Goal: Book appointment/travel/reservation

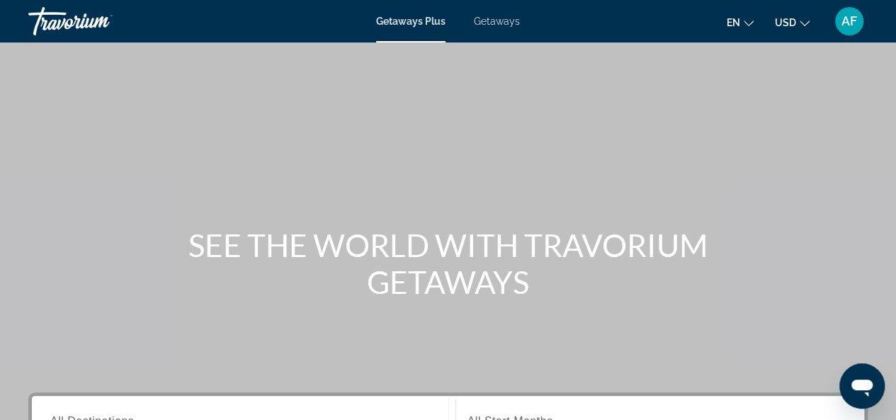
click at [485, 25] on span "Getaways" at bounding box center [497, 21] width 46 height 11
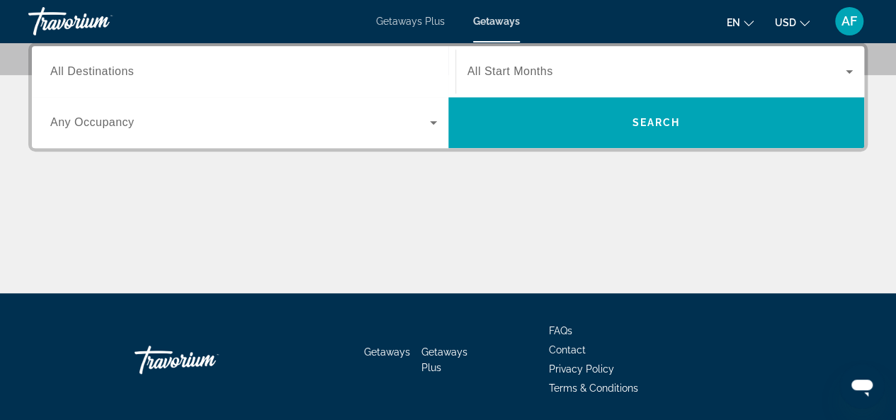
scroll to position [354, 0]
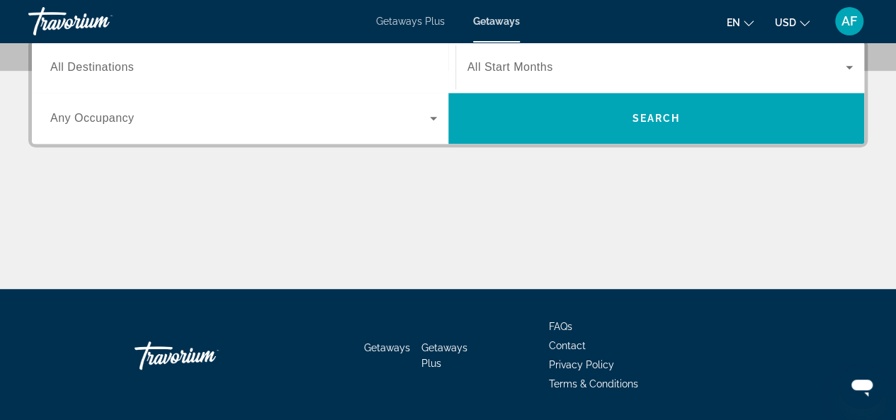
click at [68, 69] on span "All Destinations" at bounding box center [92, 67] width 84 height 12
click at [68, 69] on input "Destination All Destinations" at bounding box center [243, 67] width 387 height 17
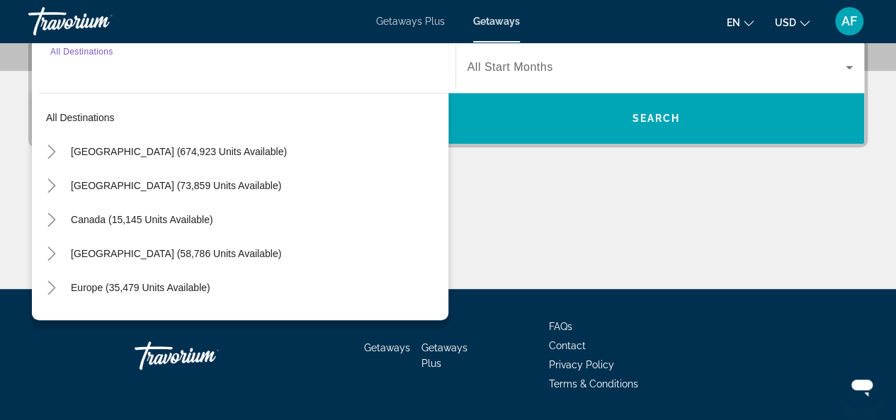
scroll to position [346, 0]
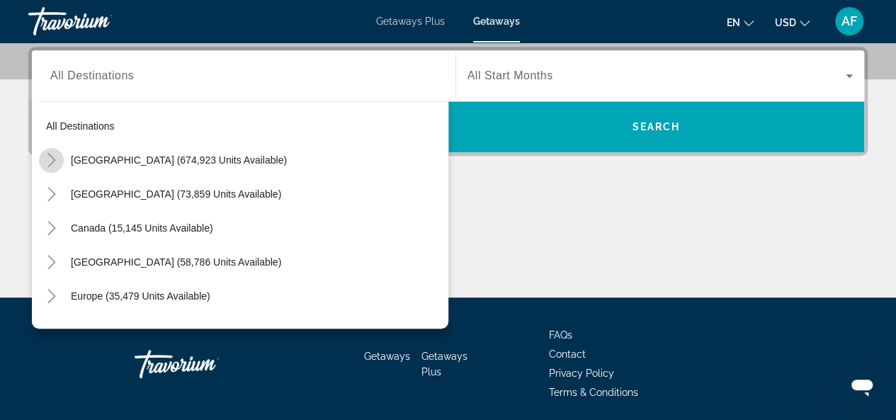
click at [51, 158] on icon "Toggle United States (674,923 units available)" at bounding box center [52, 160] width 14 height 14
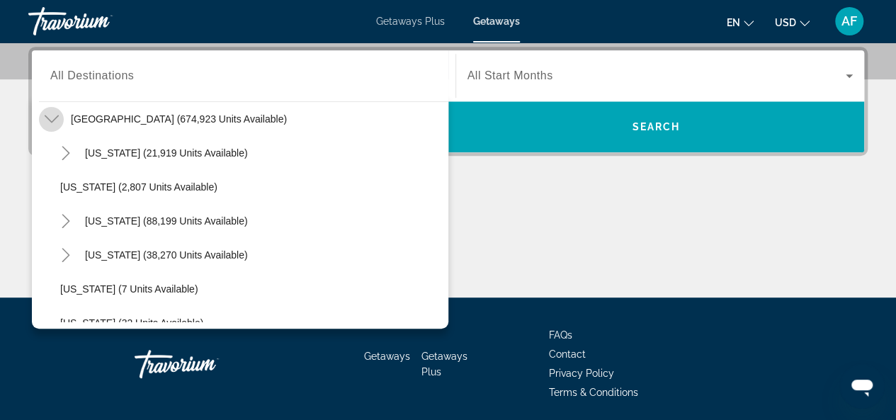
click at [47, 112] on icon "Toggle United States (674,923 units available)" at bounding box center [52, 119] width 14 height 14
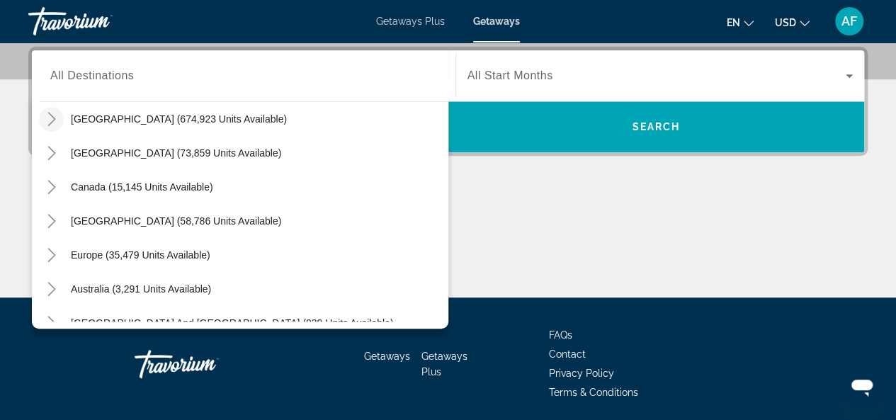
click at [47, 112] on icon "Toggle United States (674,923 units available)" at bounding box center [52, 119] width 14 height 14
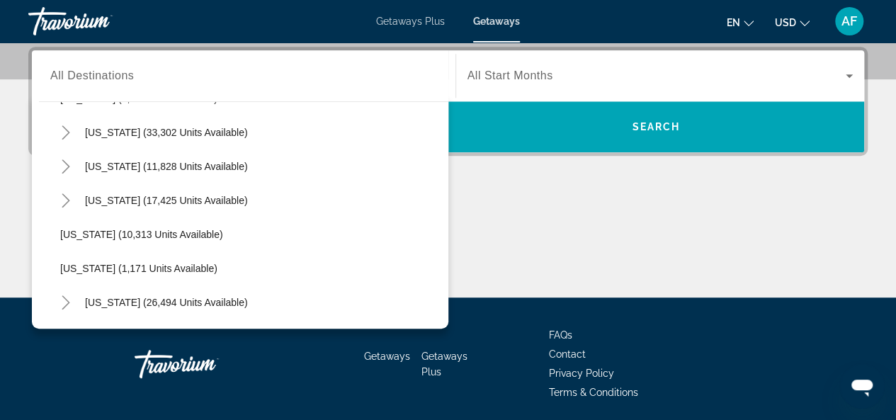
scroll to position [1387, 0]
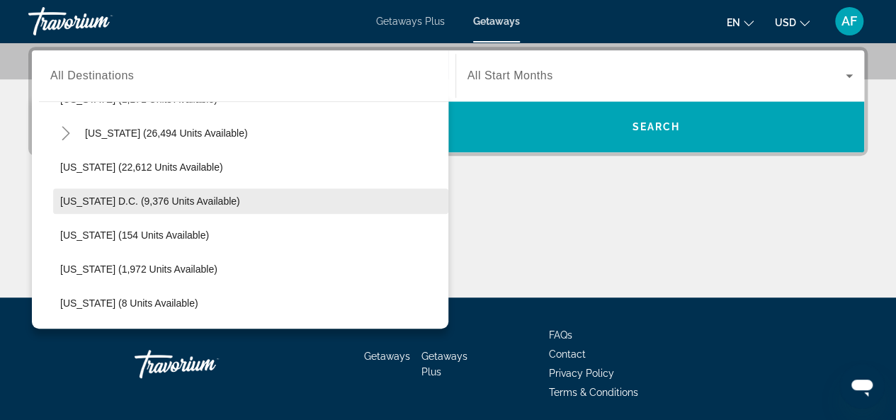
click at [103, 200] on span "[US_STATE] D.C. (9,376 units available)" at bounding box center [150, 200] width 180 height 11
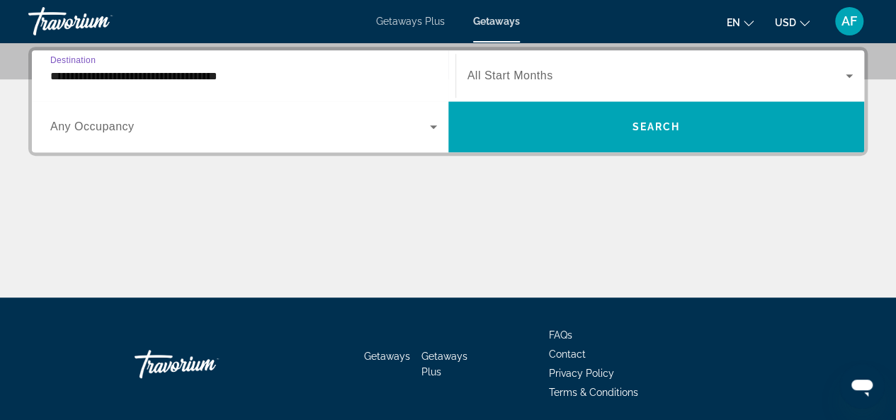
click at [85, 76] on input "**********" at bounding box center [243, 76] width 387 height 17
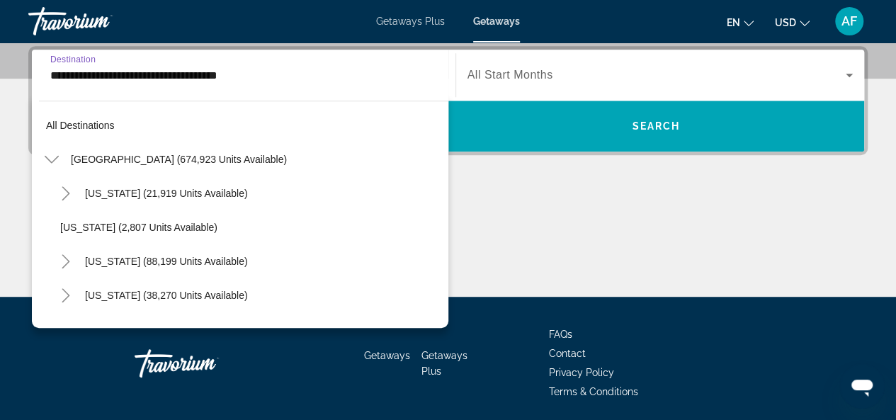
scroll to position [1376, 0]
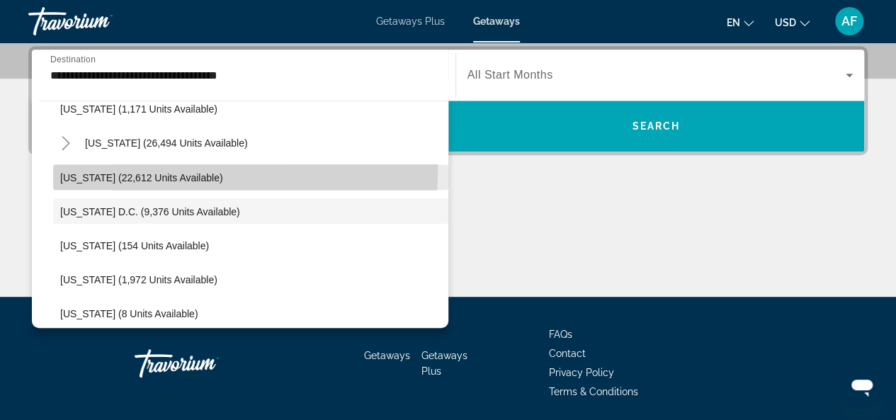
click at [94, 171] on span "[US_STATE] (22,612 units available)" at bounding box center [141, 176] width 163 height 11
type input "**********"
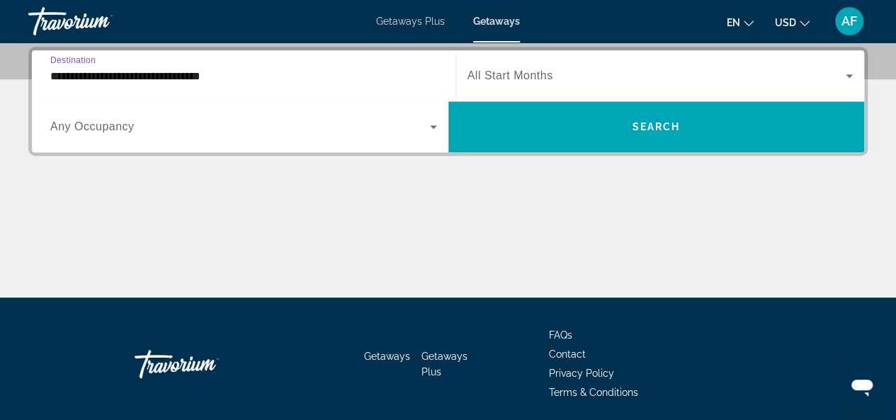
click at [504, 69] on span "All Start Months" at bounding box center [510, 75] width 86 height 12
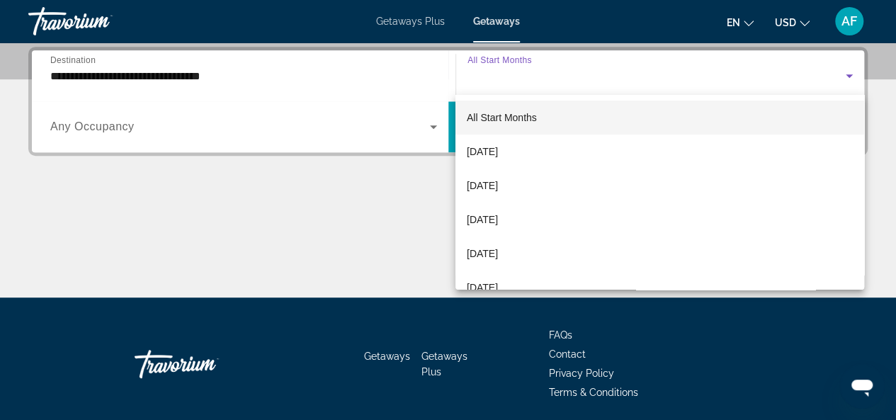
click at [504, 73] on div at bounding box center [448, 210] width 896 height 420
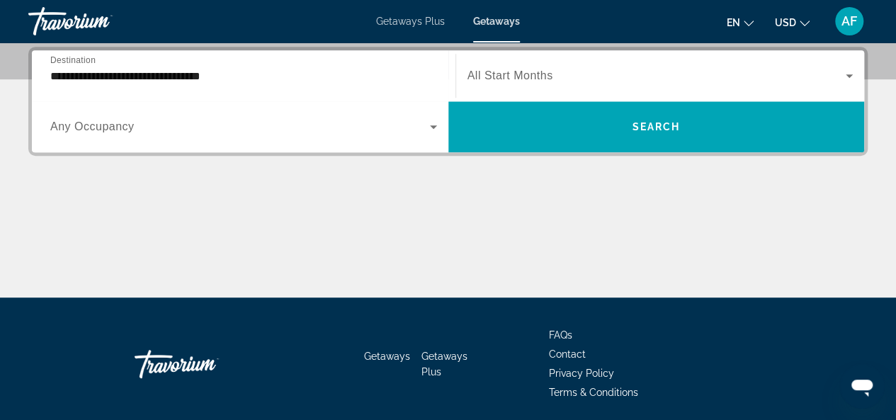
click at [504, 73] on span "All Start Months" at bounding box center [510, 75] width 86 height 12
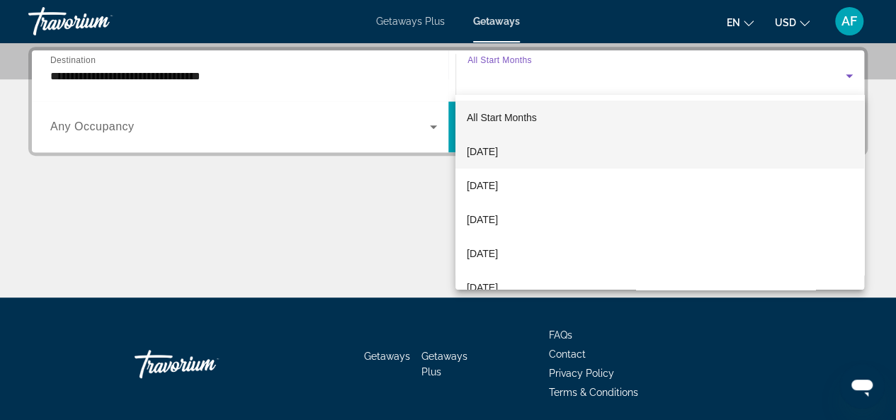
click at [498, 149] on span "[DATE]" at bounding box center [482, 151] width 31 height 17
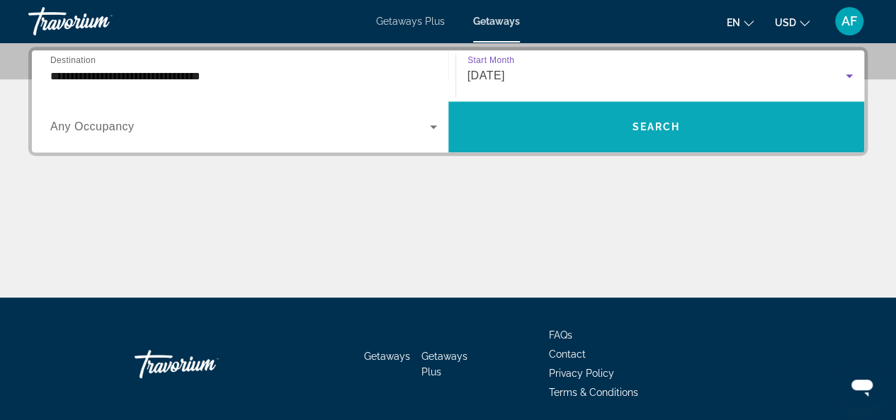
click at [510, 122] on span "Search widget" at bounding box center [656, 127] width 416 height 34
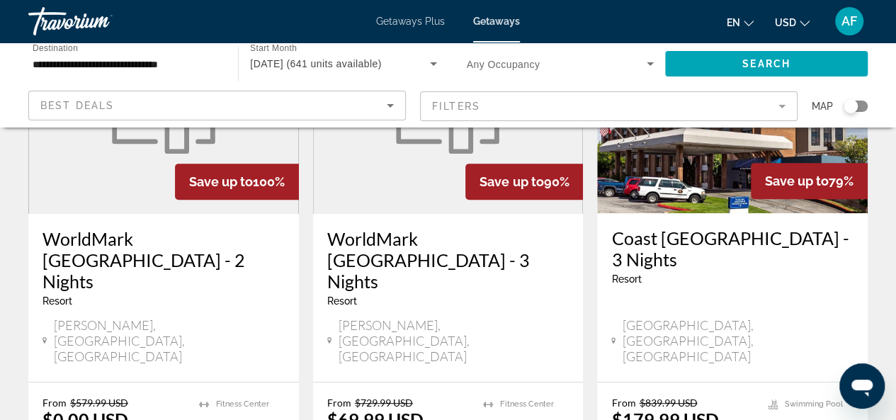
scroll to position [283, 0]
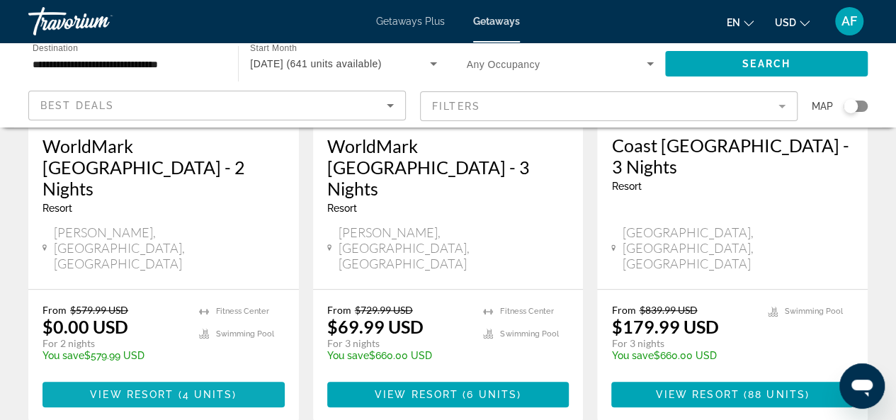
click at [168, 389] on span "View Resort" at bounding box center [132, 394] width 84 height 11
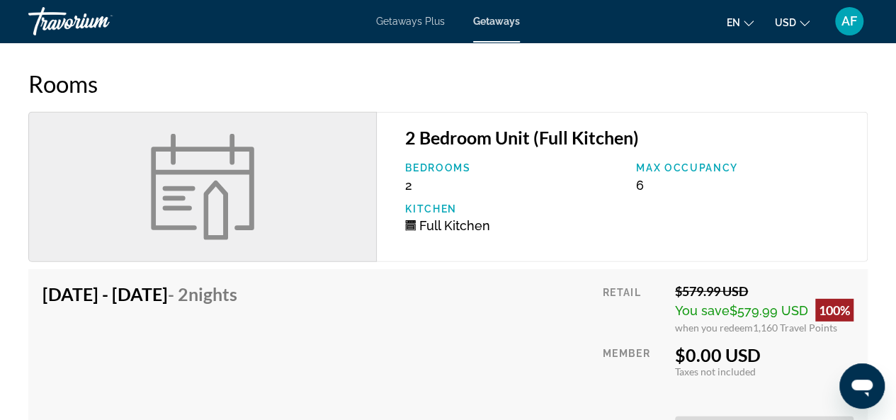
scroll to position [1912, 0]
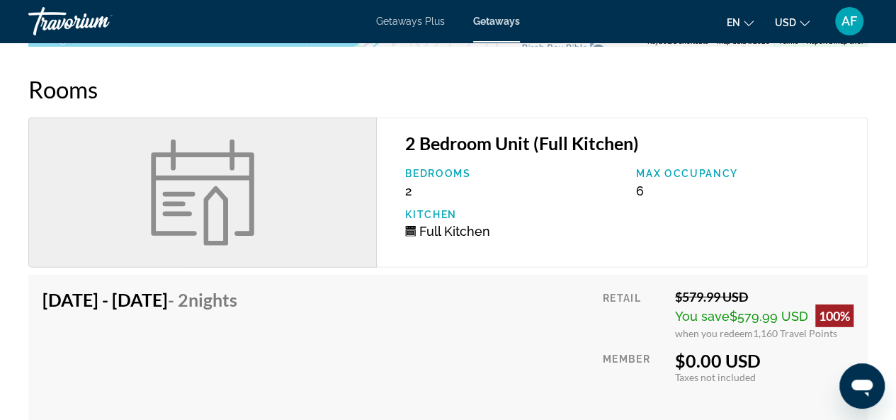
click at [461, 120] on div "Rooms 2 Bedroom Unit (Full Kitchen) Bedrooms 2 Max Occupancy 6 Kitchen Full Kit…" at bounding box center [447, 272] width 839 height 394
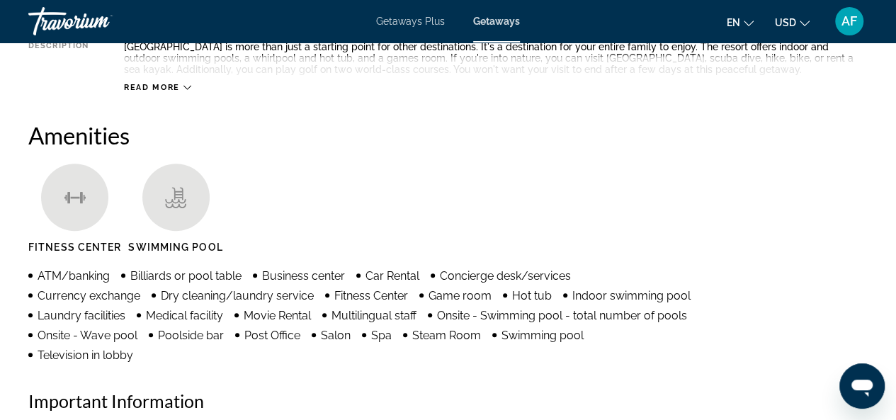
scroll to position [0, 0]
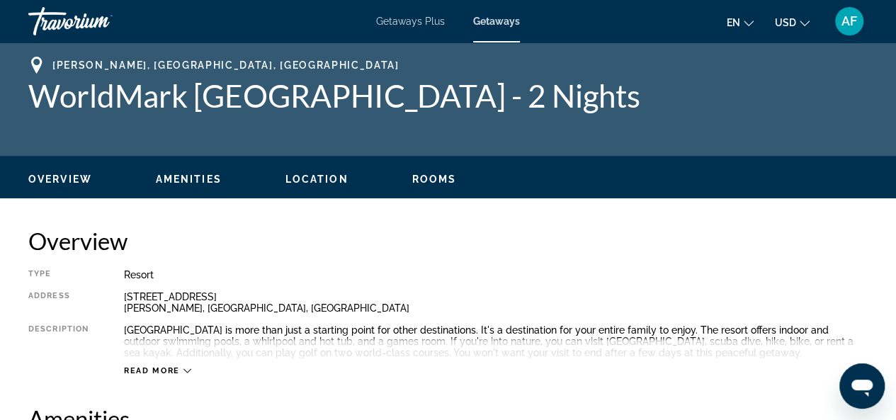
click at [315, 182] on span "Location" at bounding box center [316, 179] width 63 height 11
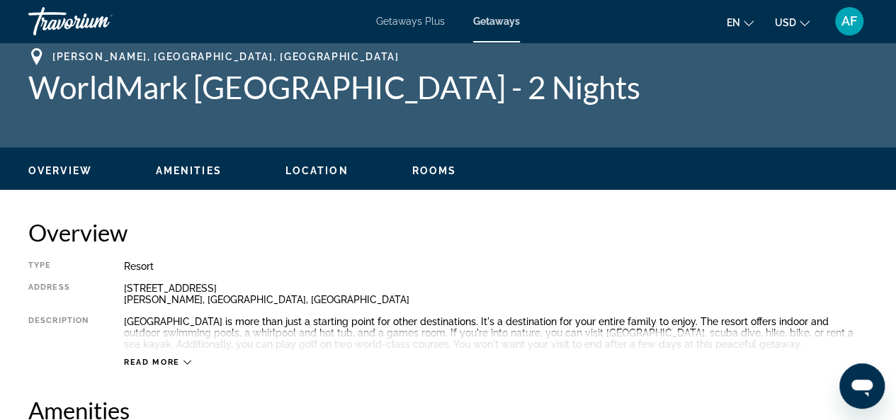
scroll to position [5, 0]
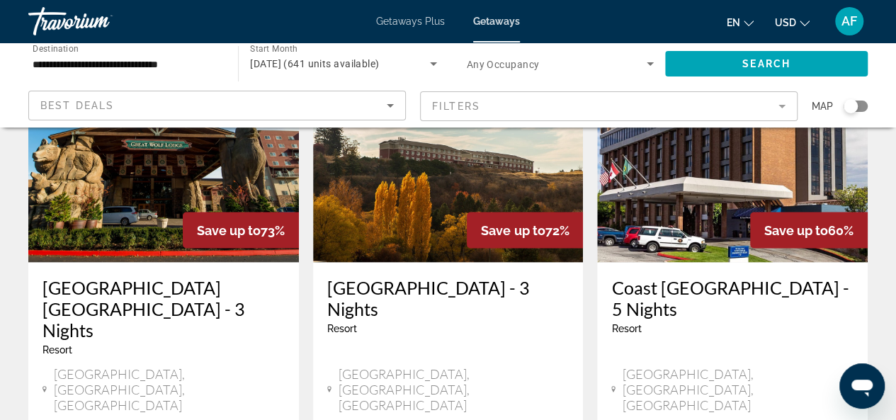
scroll to position [1275, 0]
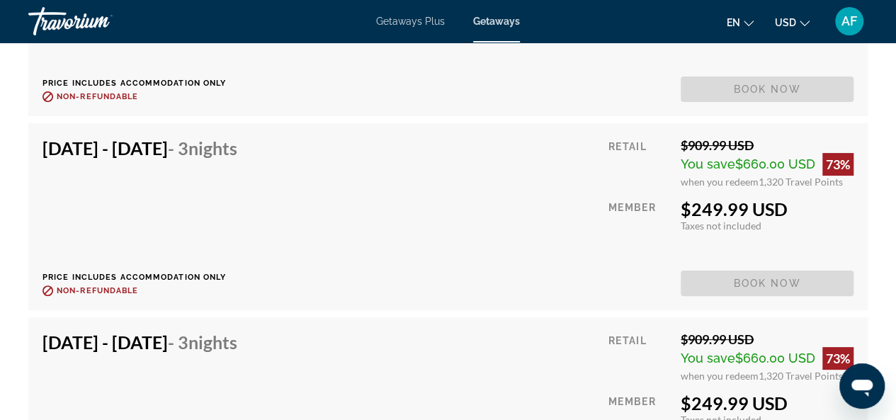
scroll to position [2762, 0]
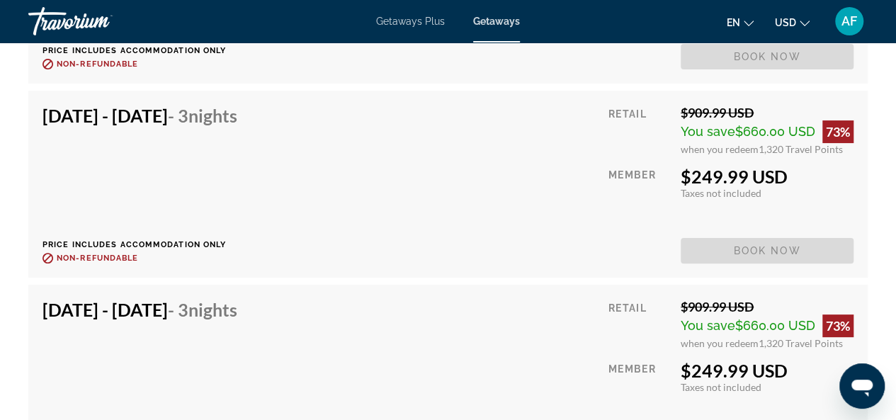
click at [461, 204] on div "[DATE] - [DATE] - 3 Nights Price includes accommodation only Refundable until :…" at bounding box center [447, 184] width 811 height 159
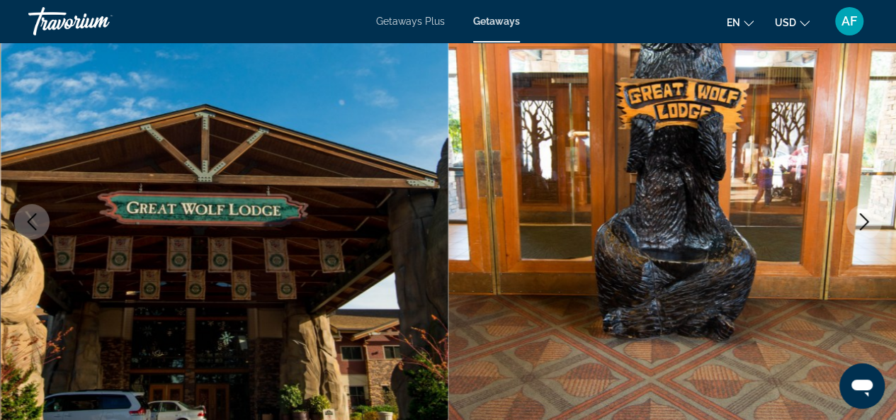
scroll to position [0, 0]
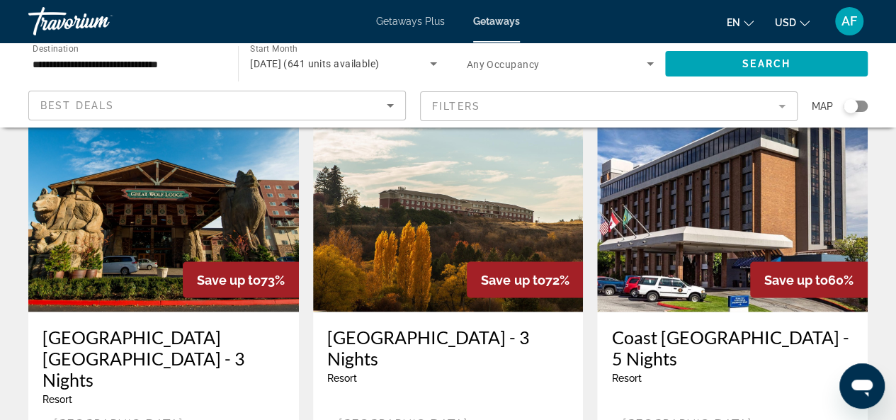
scroll to position [708, 0]
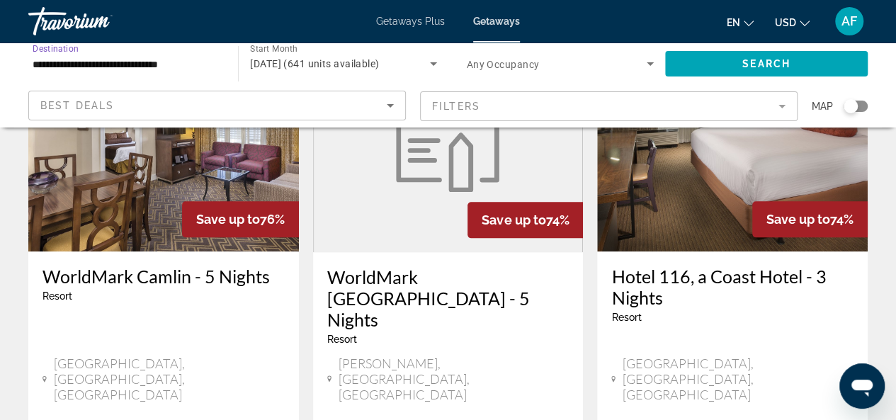
click at [85, 60] on input "**********" at bounding box center [126, 64] width 187 height 17
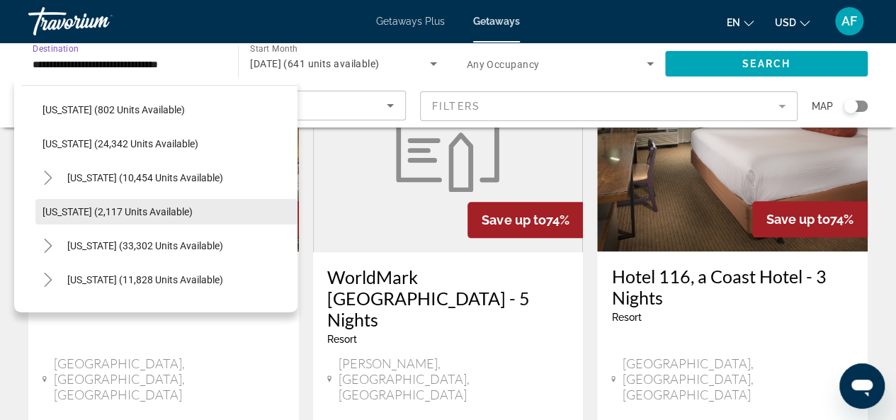
scroll to position [1059, 0]
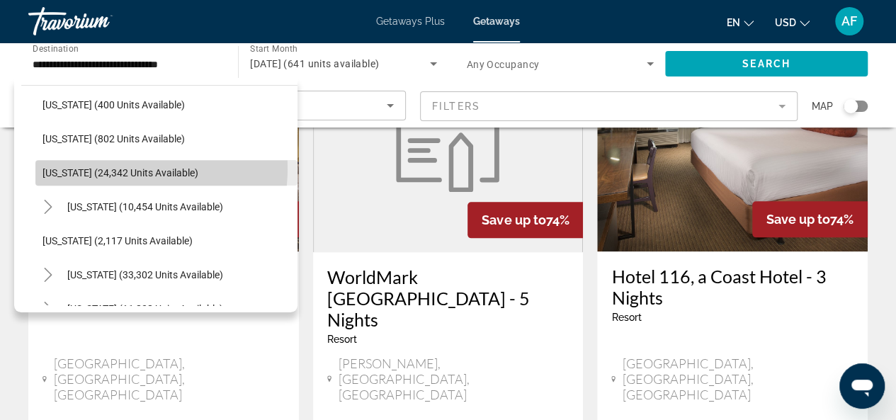
click at [123, 168] on span "[US_STATE] (24,342 units available)" at bounding box center [120, 172] width 156 height 11
type input "**********"
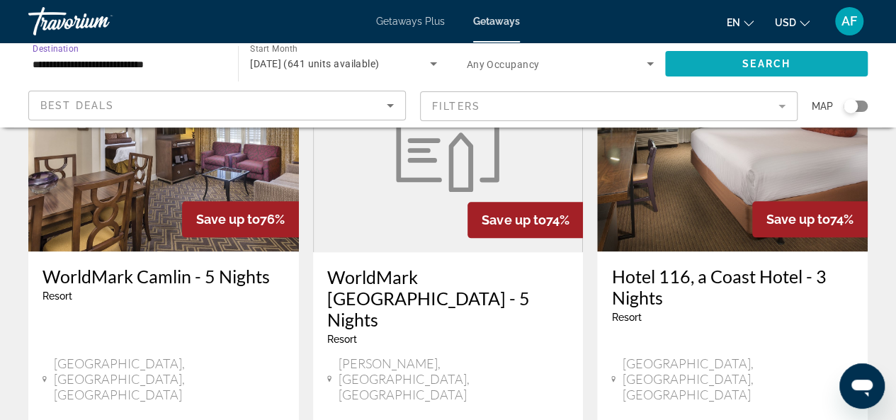
click at [696, 70] on span "Search widget" at bounding box center [766, 64] width 203 height 34
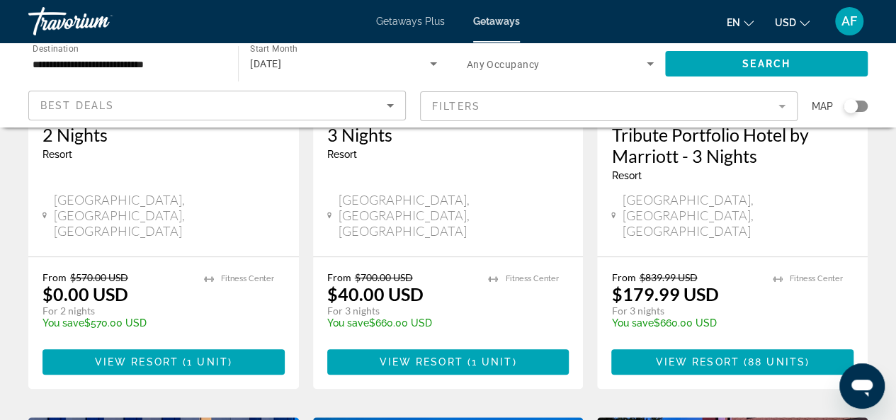
scroll to position [283, 0]
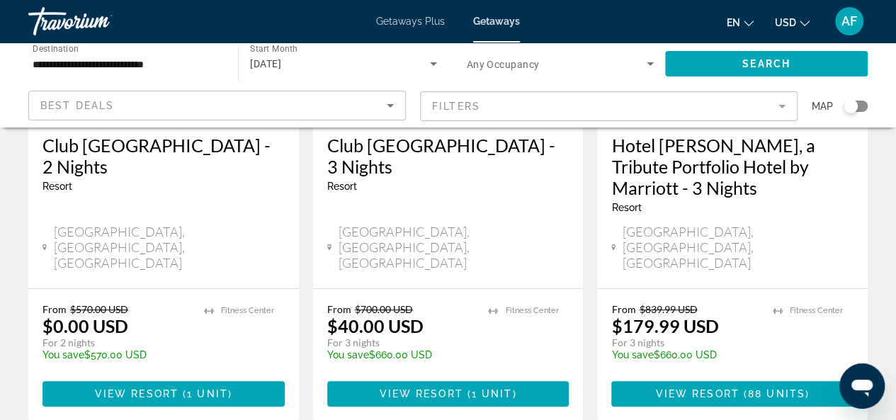
click at [119, 193] on div "Club [GEOGRAPHIC_DATA] - 2 Nights Resort - This is an adults only resort" at bounding box center [163, 169] width 242 height 68
click at [145, 388] on span "View Resort" at bounding box center [137, 393] width 84 height 11
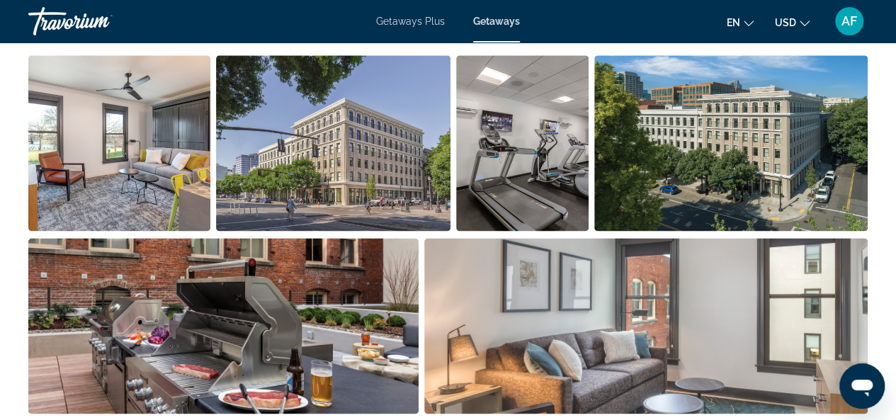
scroll to position [921, 0]
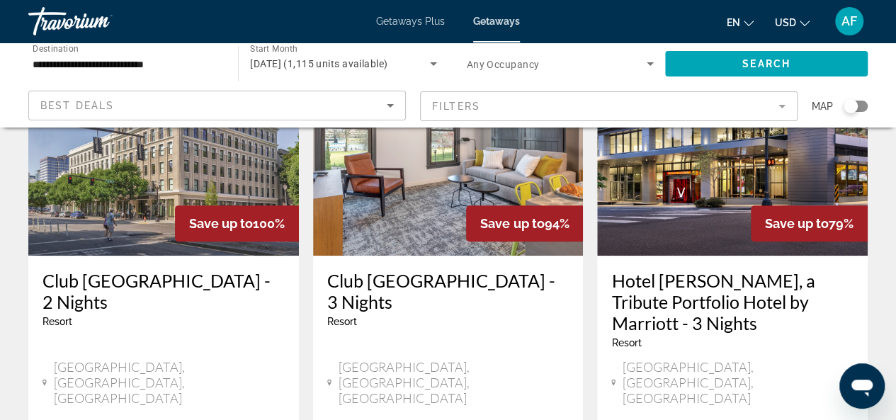
scroll to position [212, 0]
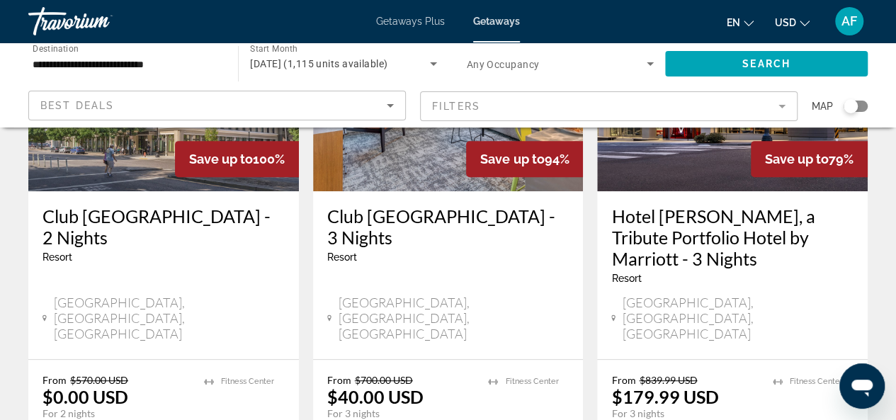
click at [418, 181] on img "Main content" at bounding box center [448, 78] width 271 height 227
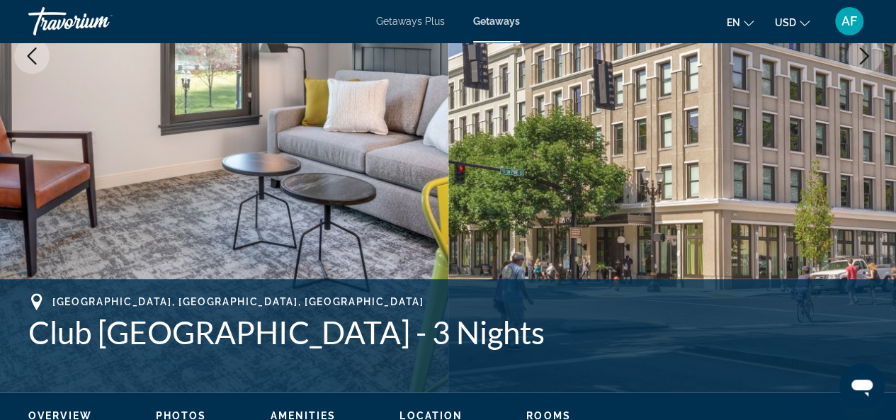
scroll to position [169, 0]
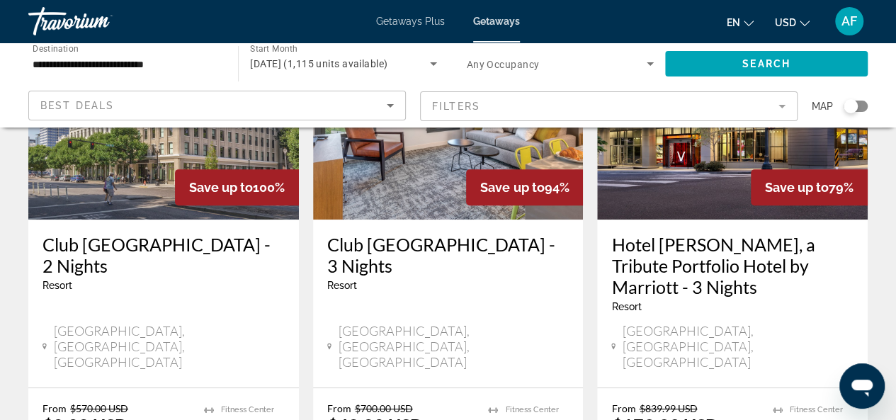
scroll to position [212, 0]
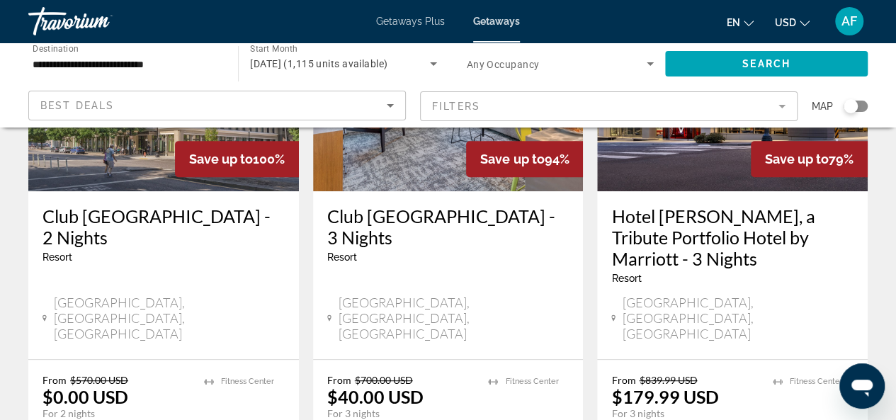
click at [143, 214] on h3 "Club [GEOGRAPHIC_DATA] - 2 Nights" at bounding box center [163, 226] width 242 height 42
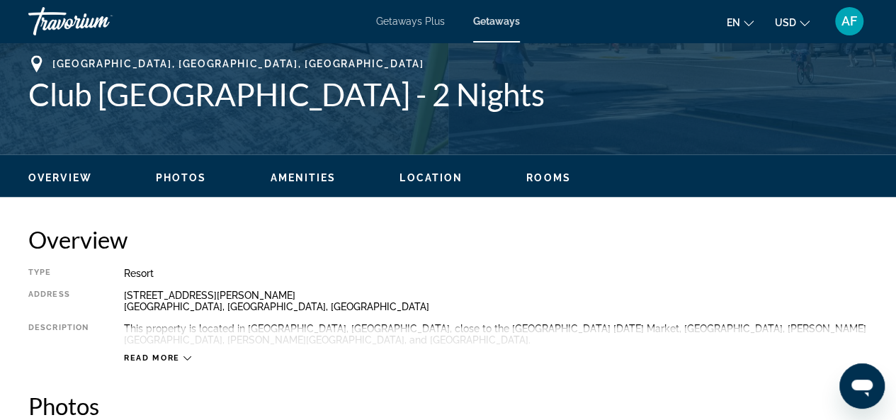
scroll to position [708, 0]
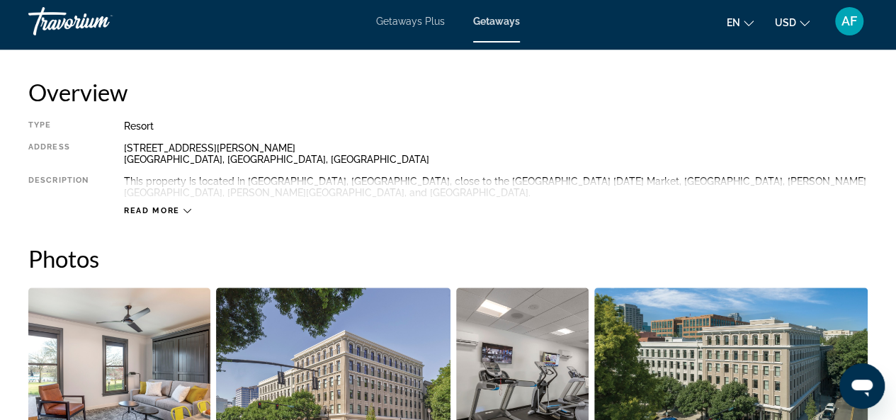
click at [176, 210] on span "Read more" at bounding box center [152, 210] width 56 height 9
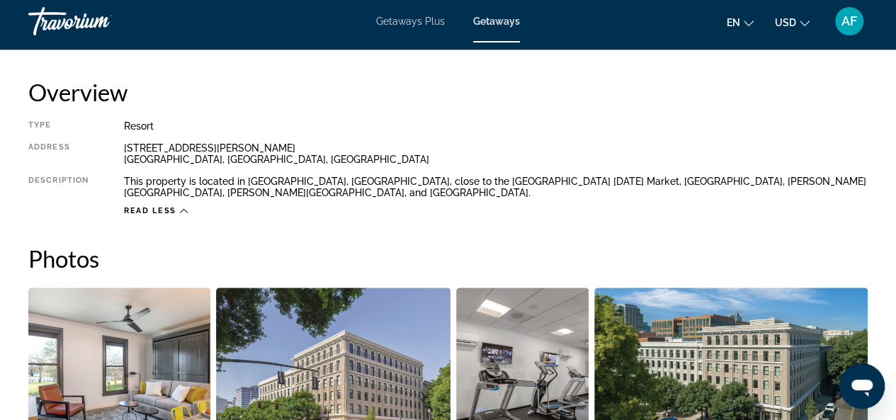
click at [180, 208] on icon "Main content" at bounding box center [184, 211] width 8 height 8
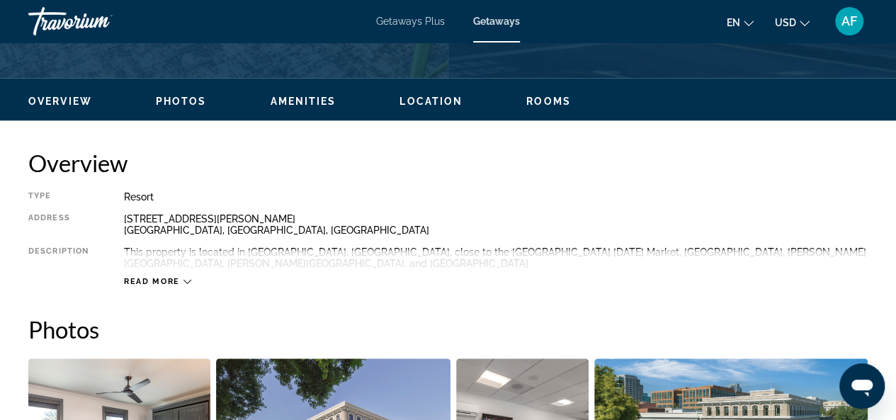
click at [417, 102] on span "Location" at bounding box center [430, 101] width 63 height 11
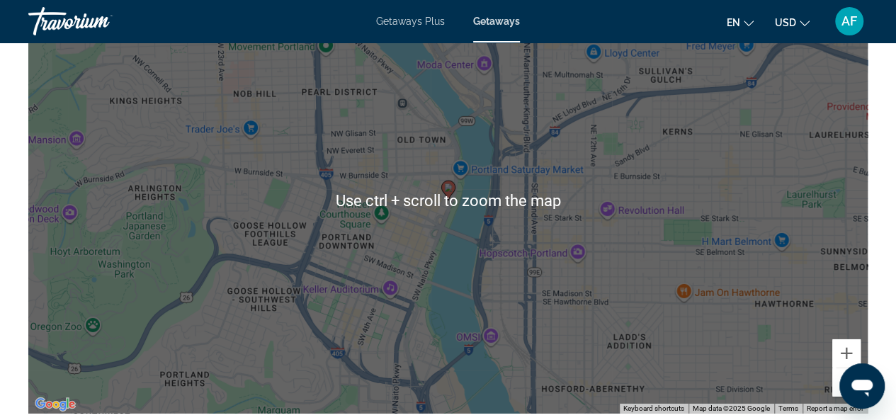
scroll to position [2115, 0]
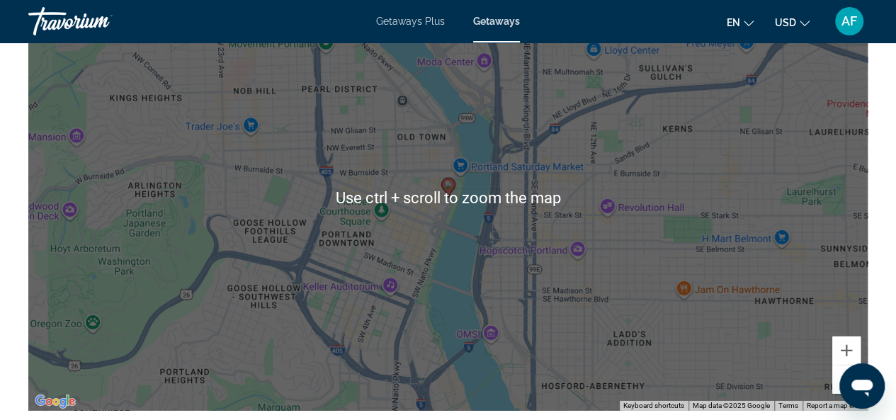
click at [397, 206] on div "To activate drag with keyboard, press Alt + Enter. Once in keyboard drag state,…" at bounding box center [447, 198] width 839 height 425
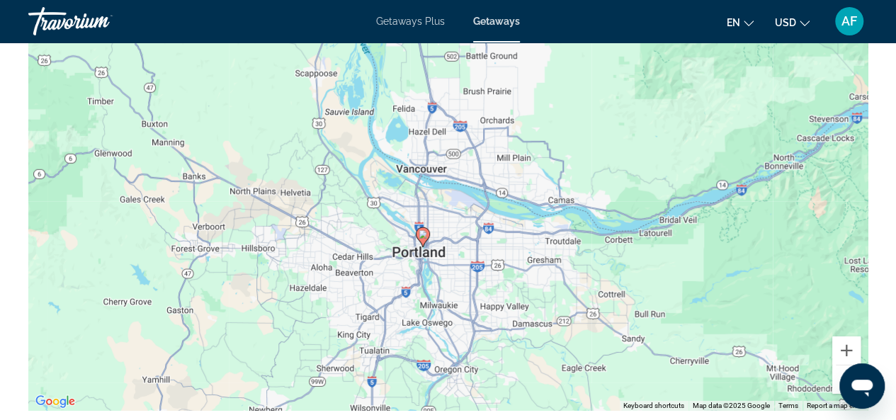
drag, startPoint x: 564, startPoint y: 360, endPoint x: 538, endPoint y: 407, distance: 53.9
click at [538, 407] on div "To activate drag with keyboard, press Alt + Enter. Once in keyboard drag state,…" at bounding box center [447, 198] width 839 height 425
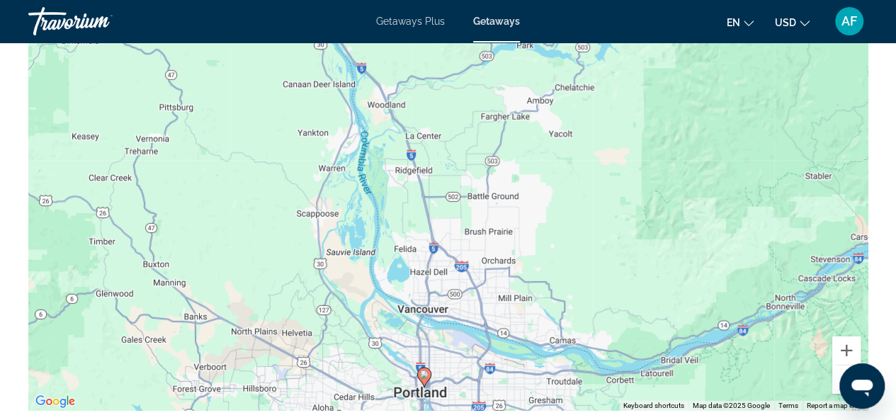
drag, startPoint x: 545, startPoint y: 232, endPoint x: 547, endPoint y: 376, distance: 143.8
click at [547, 376] on div "To activate drag with keyboard, press Alt + Enter. Once in keyboard drag state,…" at bounding box center [447, 198] width 839 height 425
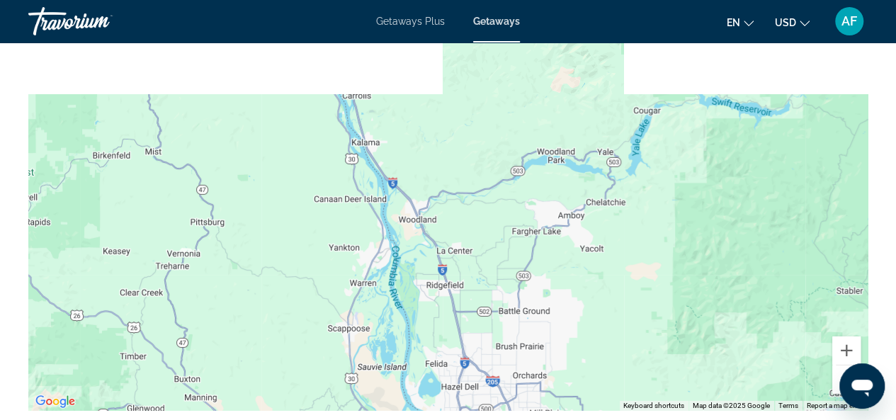
drag, startPoint x: 501, startPoint y: 191, endPoint x: 532, endPoint y: 307, distance: 120.3
click at [532, 307] on div "To activate drag with keyboard, press Alt + Enter. Once in keyboard drag state,…" at bounding box center [447, 198] width 839 height 425
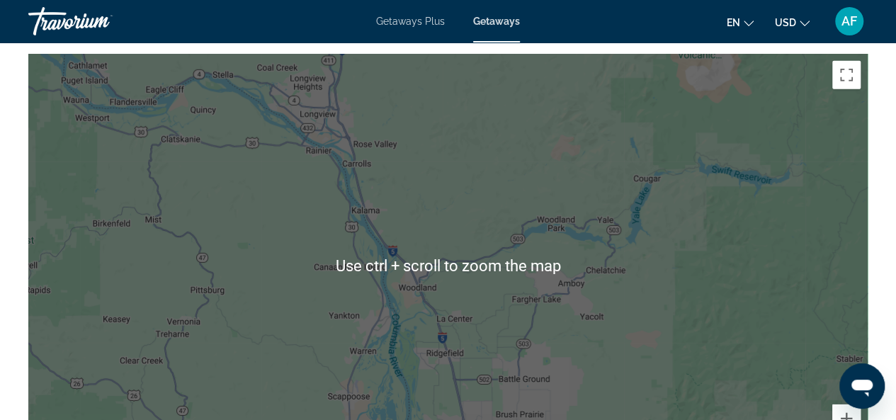
scroll to position [2044, 0]
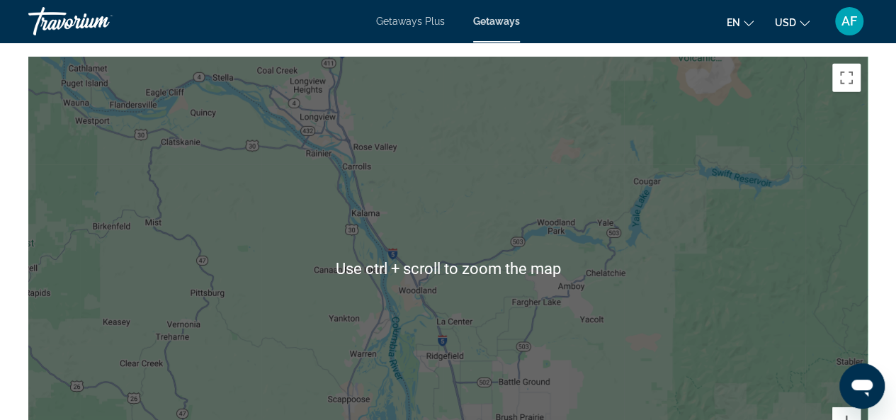
click at [487, 251] on div "To activate drag with keyboard, press Alt + Enter. Once in keyboard drag state,…" at bounding box center [447, 269] width 839 height 425
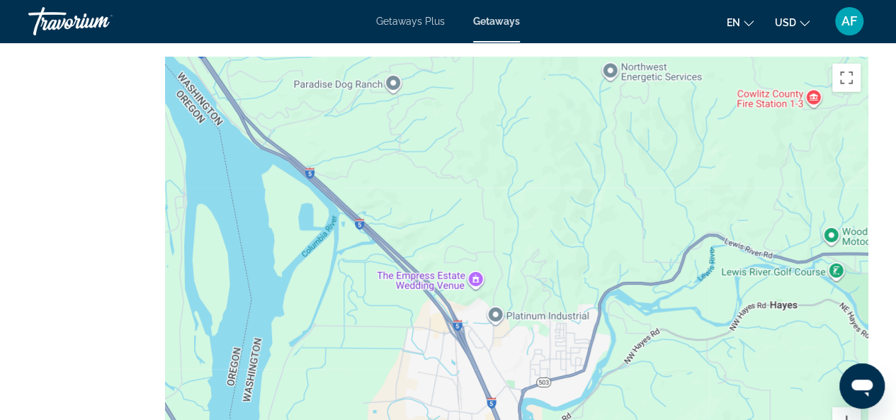
drag, startPoint x: 331, startPoint y: 223, endPoint x: 684, endPoint y: 248, distance: 353.6
click at [684, 248] on div "Main content" at bounding box center [447, 269] width 839 height 425
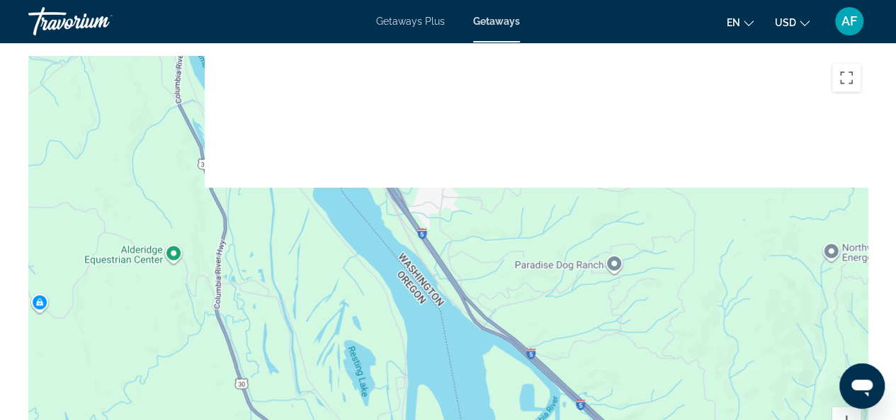
drag, startPoint x: 353, startPoint y: 259, endPoint x: 516, endPoint y: 438, distance: 242.2
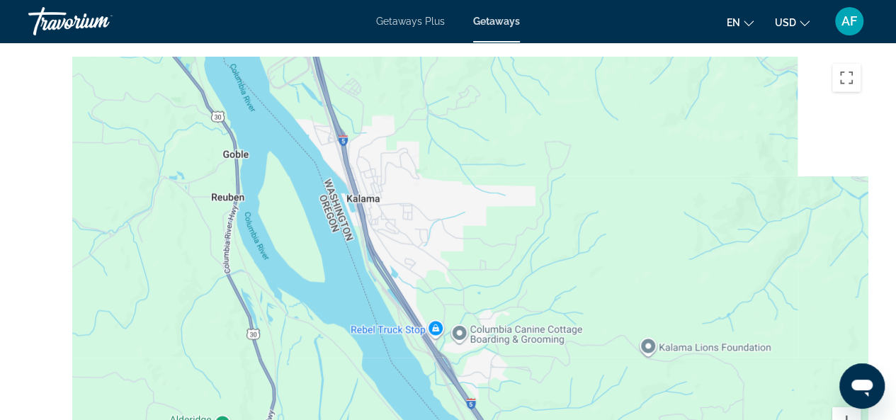
drag, startPoint x: 504, startPoint y: 208, endPoint x: 580, endPoint y: 385, distance: 192.6
click at [578, 395] on div "Main content" at bounding box center [447, 269] width 839 height 425
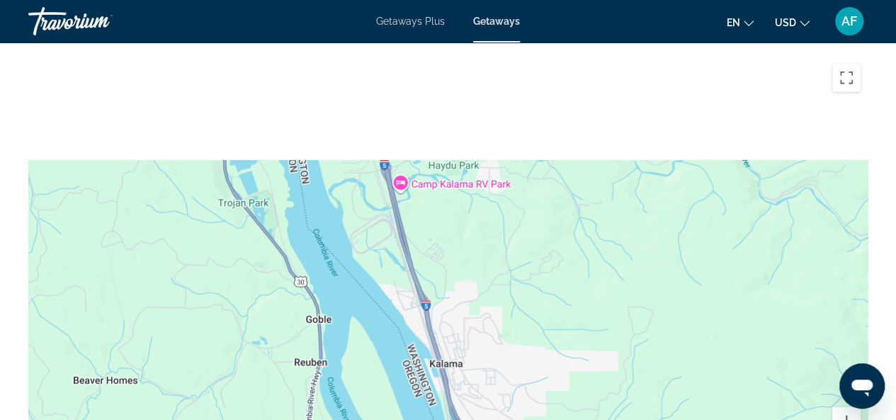
drag, startPoint x: 488, startPoint y: 184, endPoint x: 528, endPoint y: 333, distance: 154.1
click at [528, 333] on div "Main content" at bounding box center [447, 269] width 839 height 425
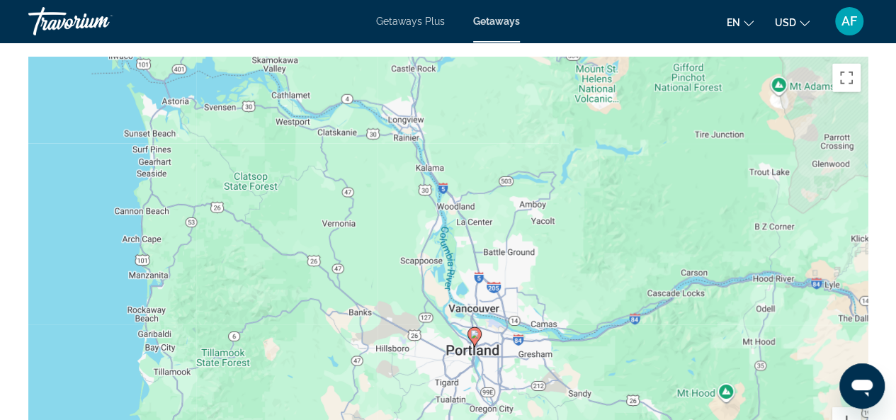
drag, startPoint x: 412, startPoint y: 348, endPoint x: 392, endPoint y: 238, distance: 111.4
click at [392, 238] on div "To activate drag with keyboard, press Alt + Enter. Once in keyboard drag state,…" at bounding box center [447, 269] width 839 height 425
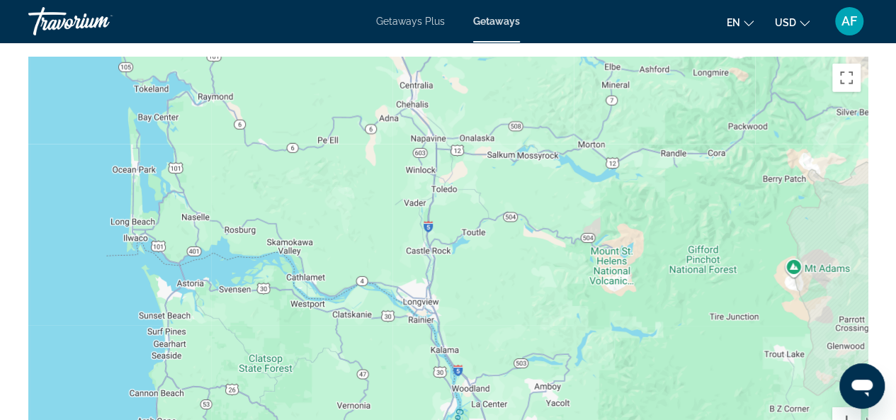
drag, startPoint x: 184, startPoint y: 186, endPoint x: 200, endPoint y: 372, distance: 186.2
click at [200, 372] on div "To activate drag with keyboard, press Alt + Enter. Once in keyboard drag state,…" at bounding box center [447, 269] width 839 height 425
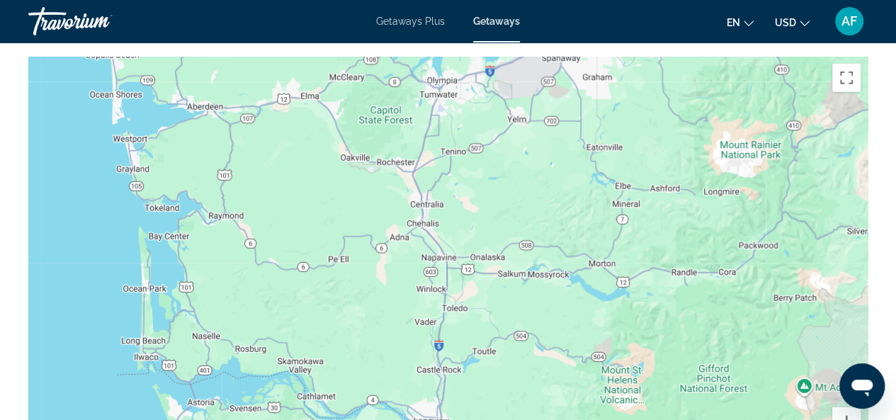
drag, startPoint x: 231, startPoint y: 196, endPoint x: 241, endPoint y: 318, distance: 122.2
click at [241, 318] on div "To activate drag with keyboard, press Alt + Enter. Once in keyboard drag state,…" at bounding box center [447, 269] width 839 height 425
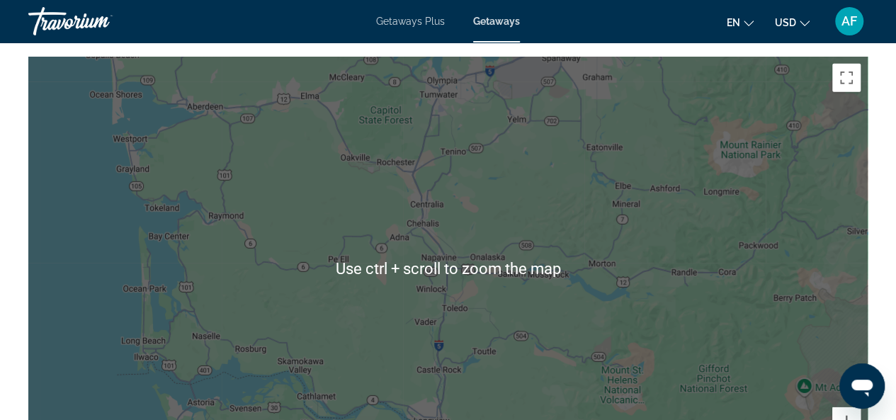
scroll to position [2115, 0]
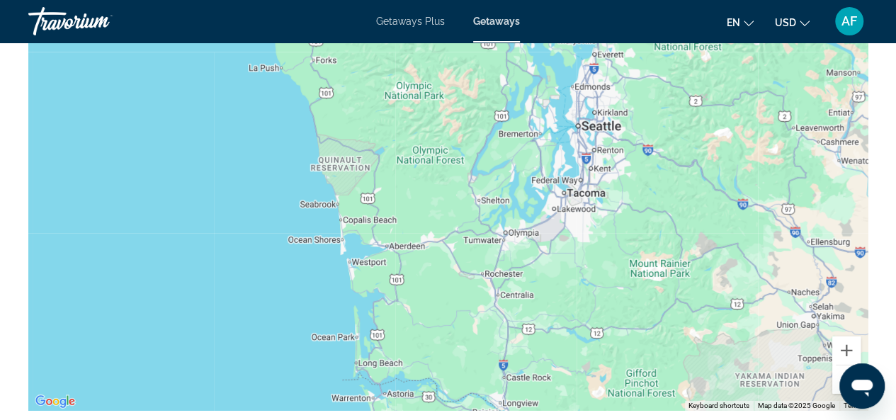
drag, startPoint x: 358, startPoint y: 320, endPoint x: 418, endPoint y: 448, distance: 141.0
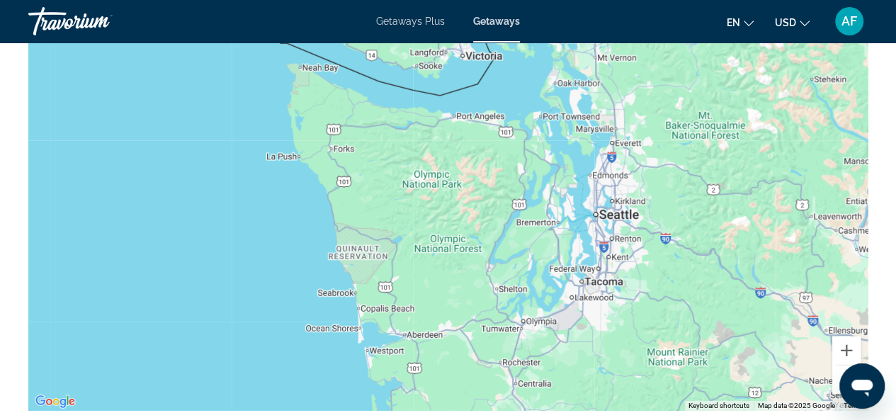
drag, startPoint x: 370, startPoint y: 199, endPoint x: 388, endPoint y: 295, distance: 97.2
click at [388, 295] on div "Main content" at bounding box center [447, 198] width 839 height 425
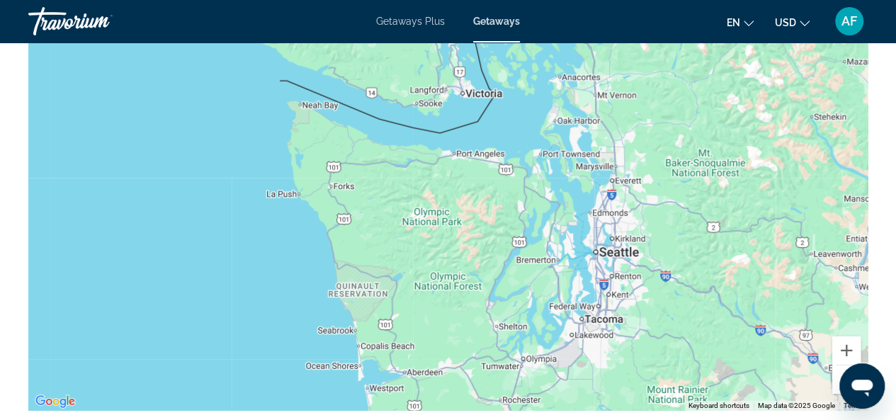
drag, startPoint x: 584, startPoint y: 106, endPoint x: 584, endPoint y: 144, distance: 39.0
click at [584, 144] on div "Main content" at bounding box center [447, 198] width 839 height 425
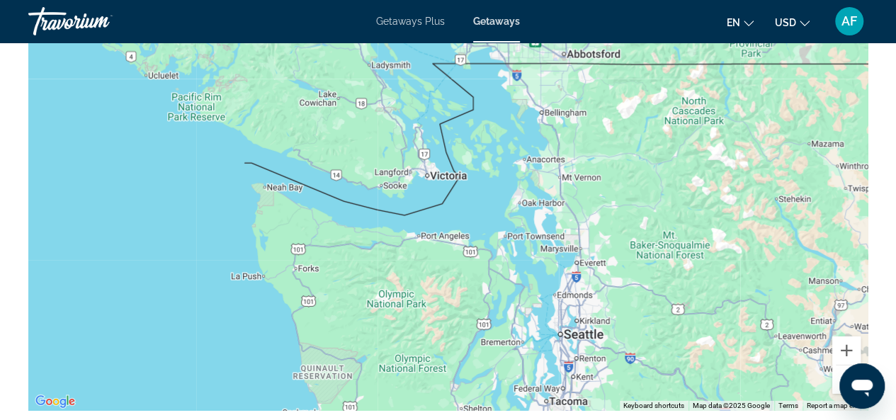
drag, startPoint x: 655, startPoint y: 113, endPoint x: 620, endPoint y: 192, distance: 86.9
click at [620, 192] on div "Main content" at bounding box center [447, 198] width 839 height 425
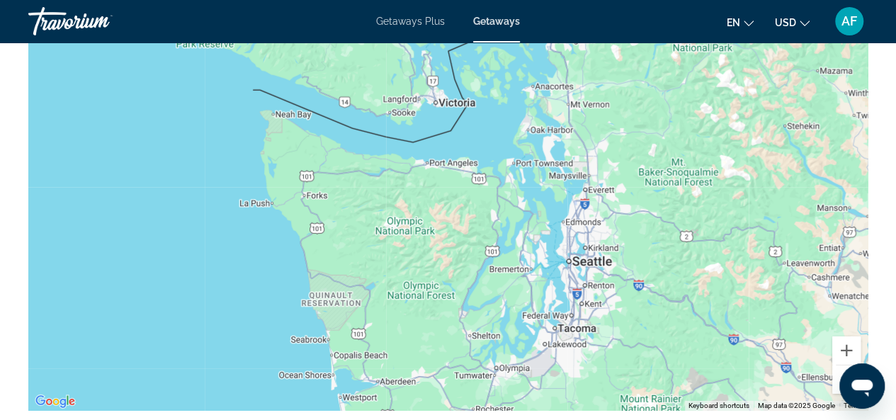
drag, startPoint x: 628, startPoint y: 219, endPoint x: 635, endPoint y: 144, distance: 74.8
click at [635, 144] on div "Main content" at bounding box center [447, 198] width 839 height 425
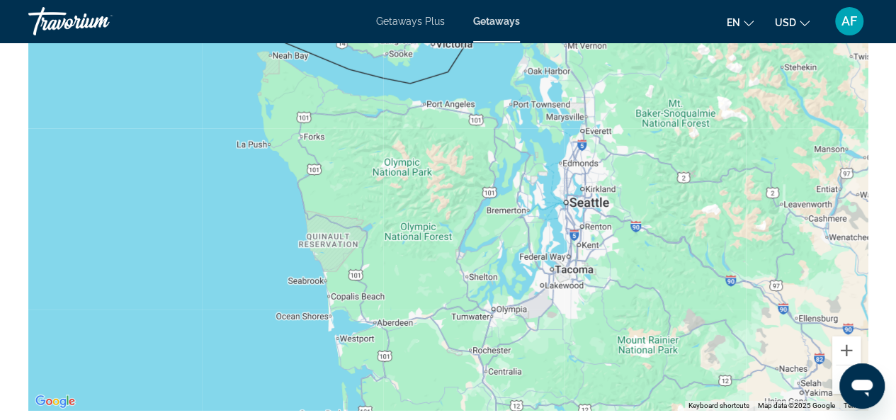
drag, startPoint x: 635, startPoint y: 144, endPoint x: 634, endPoint y: 81, distance: 63.1
click at [634, 81] on div "Main content" at bounding box center [447, 198] width 839 height 425
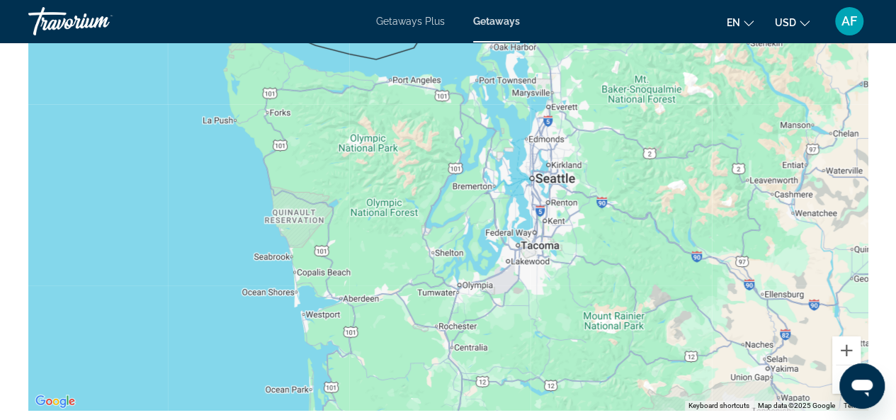
drag, startPoint x: 788, startPoint y: 209, endPoint x: 755, endPoint y: 181, distance: 43.2
click at [755, 181] on div "Main content" at bounding box center [447, 198] width 839 height 425
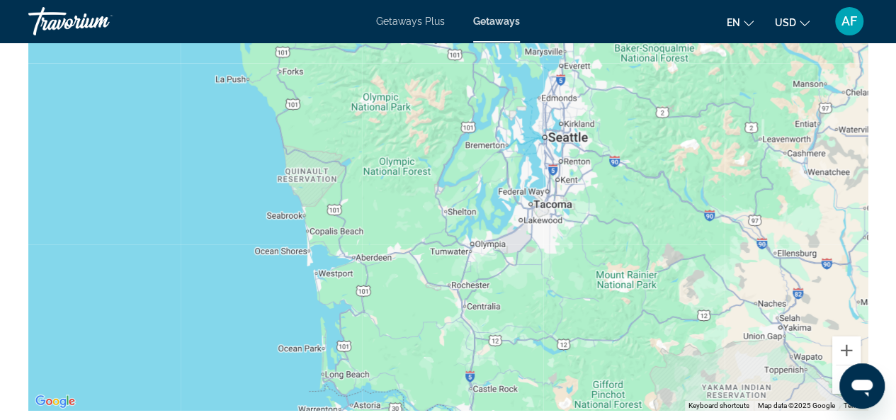
drag, startPoint x: 610, startPoint y: 249, endPoint x: 621, endPoint y: 208, distance: 42.6
click at [621, 208] on div "Main content" at bounding box center [447, 198] width 839 height 425
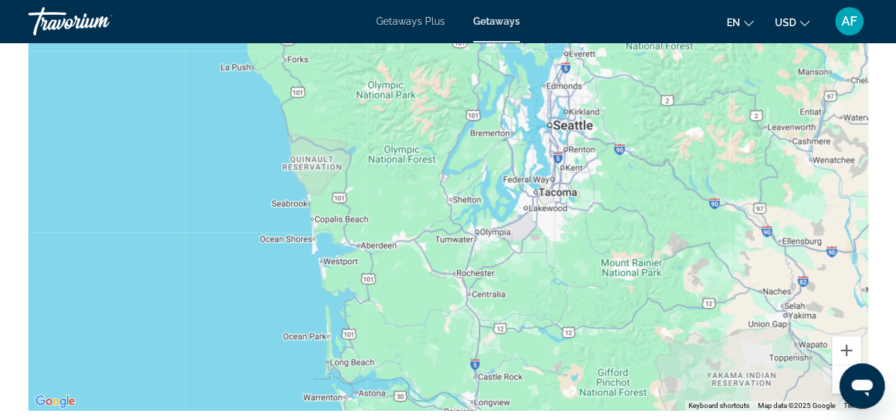
drag, startPoint x: 632, startPoint y: 173, endPoint x: 637, endPoint y: 164, distance: 10.5
click at [637, 164] on div "Main content" at bounding box center [447, 198] width 839 height 425
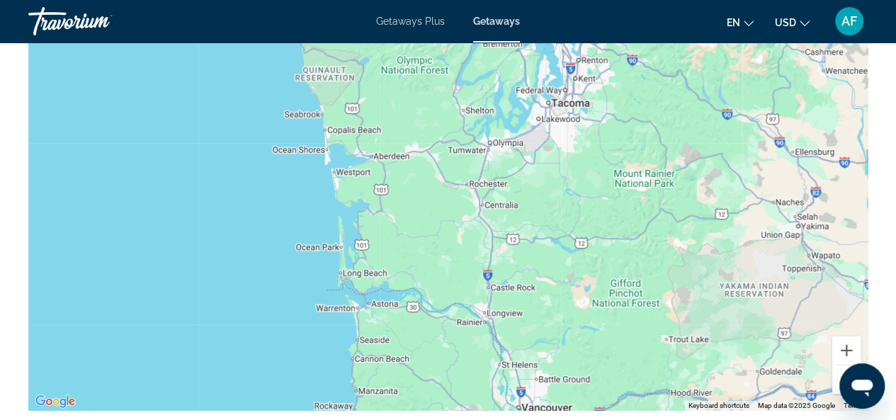
drag, startPoint x: 351, startPoint y: 252, endPoint x: 364, endPoint y: 155, distance: 98.0
click at [364, 155] on div "Main content" at bounding box center [447, 198] width 839 height 425
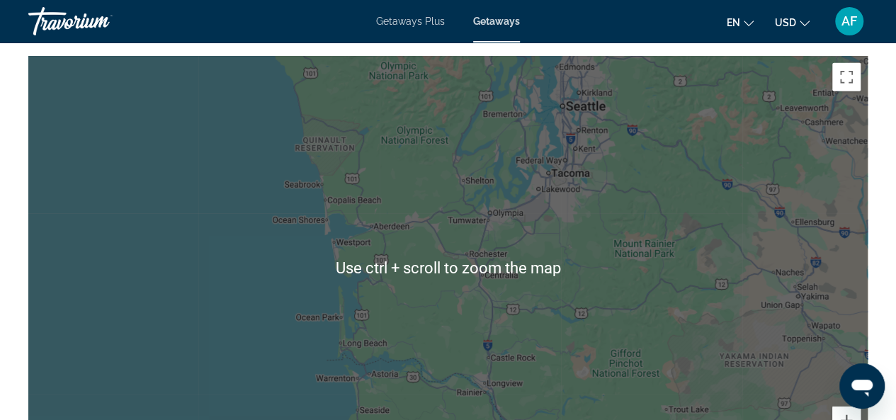
scroll to position [2044, 0]
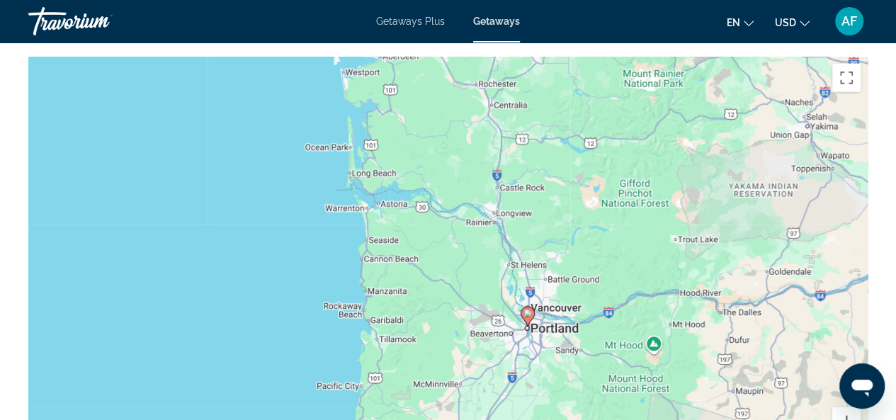
drag, startPoint x: 246, startPoint y: 259, endPoint x: 252, endPoint y: 132, distance: 126.9
click at [252, 132] on div "To activate drag with keyboard, press Alt + Enter. Once in keyboard drag state,…" at bounding box center [447, 269] width 839 height 425
